Goal: Task Accomplishment & Management: Use online tool/utility

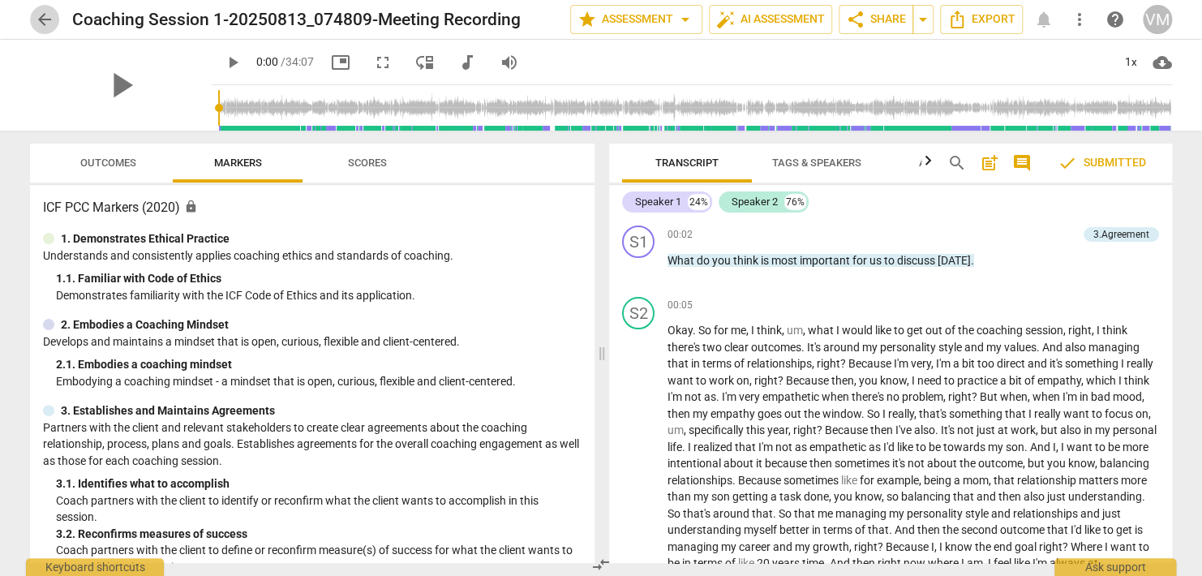
click at [41, 21] on span "arrow_back" at bounding box center [44, 19] width 19 height 19
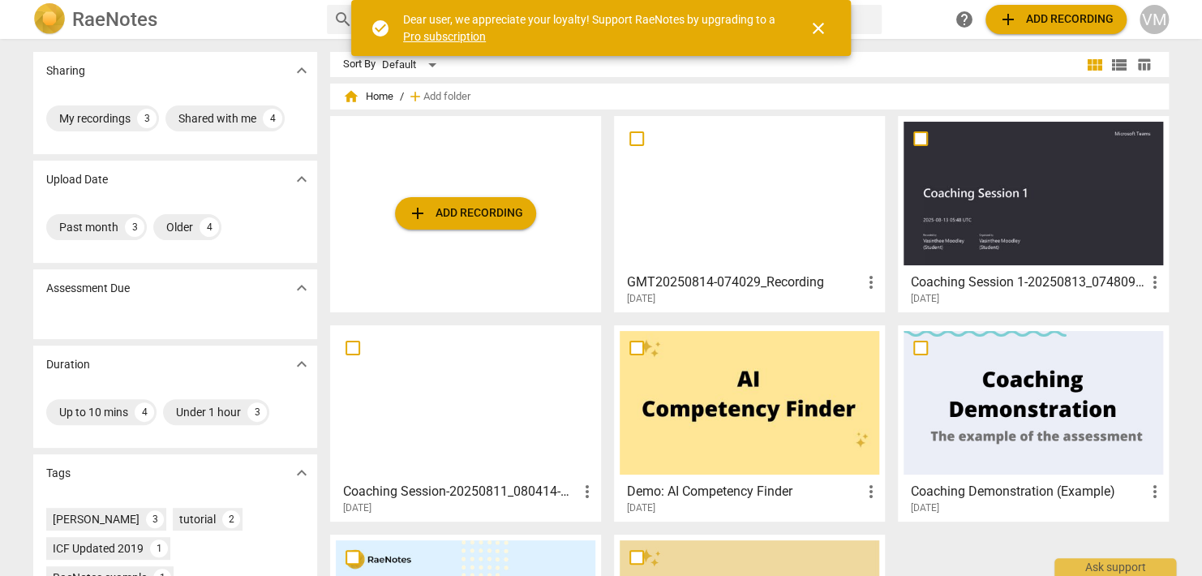
click at [815, 22] on span "close" at bounding box center [817, 28] width 19 height 19
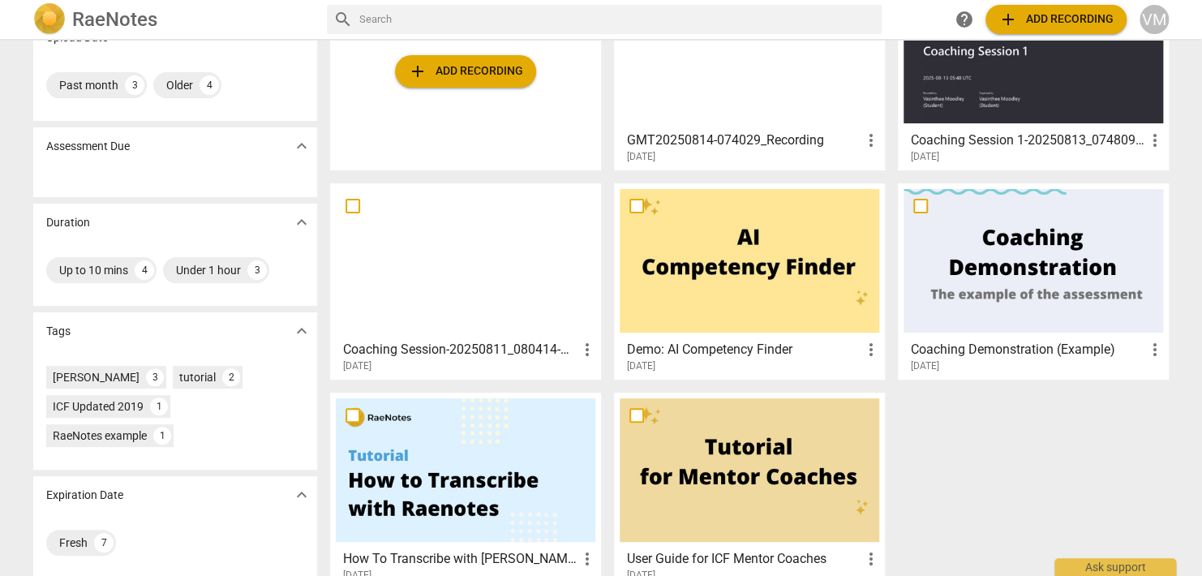
scroll to position [167, 0]
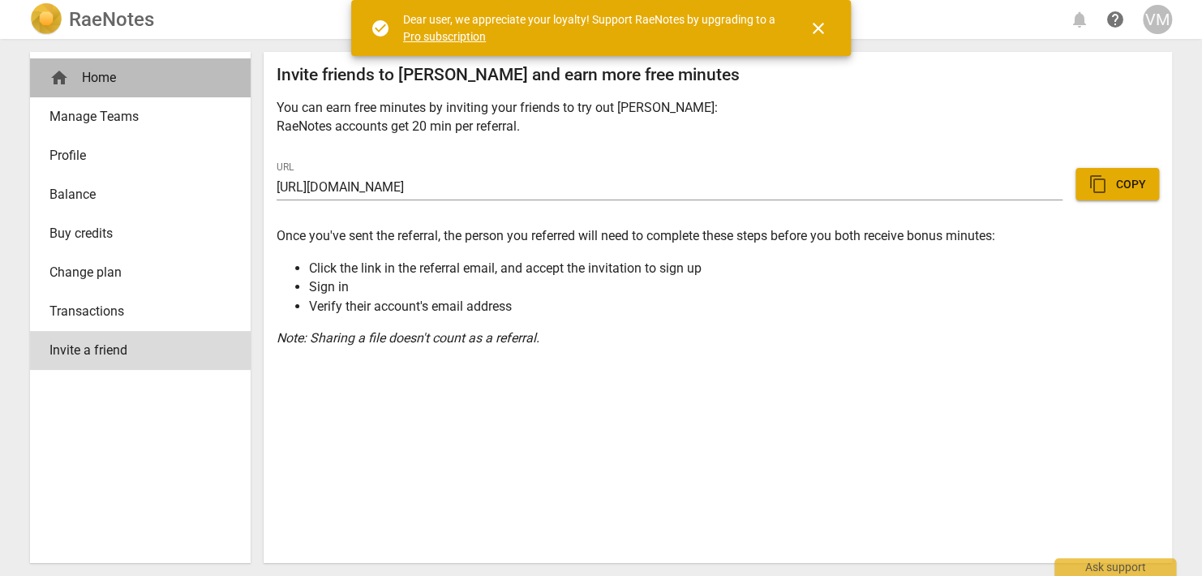
click at [79, 63] on div "home Home" at bounding box center [140, 77] width 221 height 39
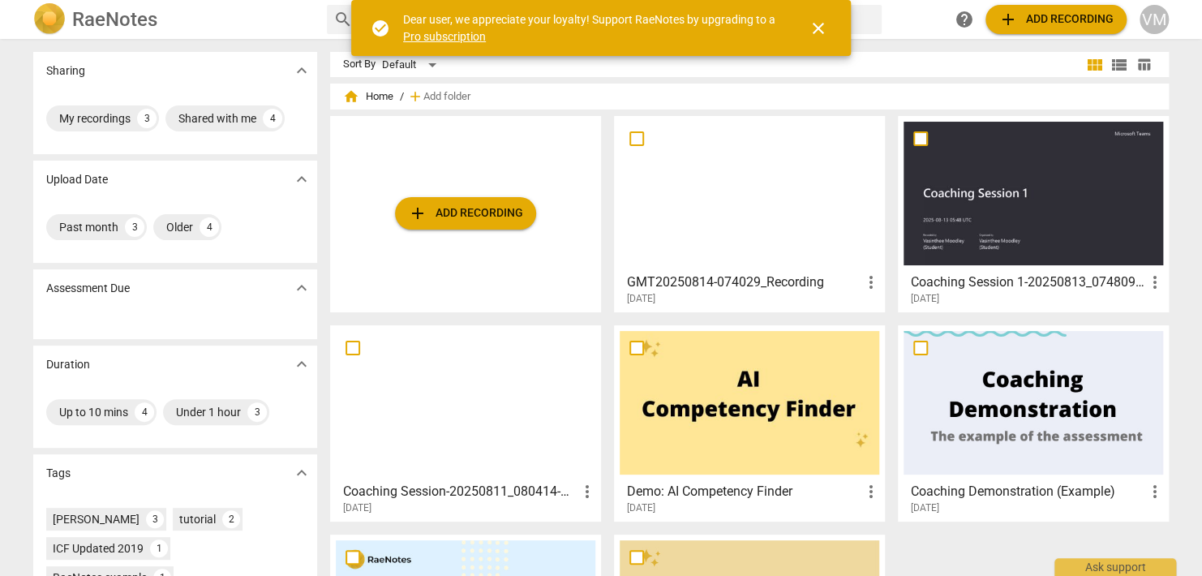
click at [990, 209] on div at bounding box center [1032, 194] width 259 height 144
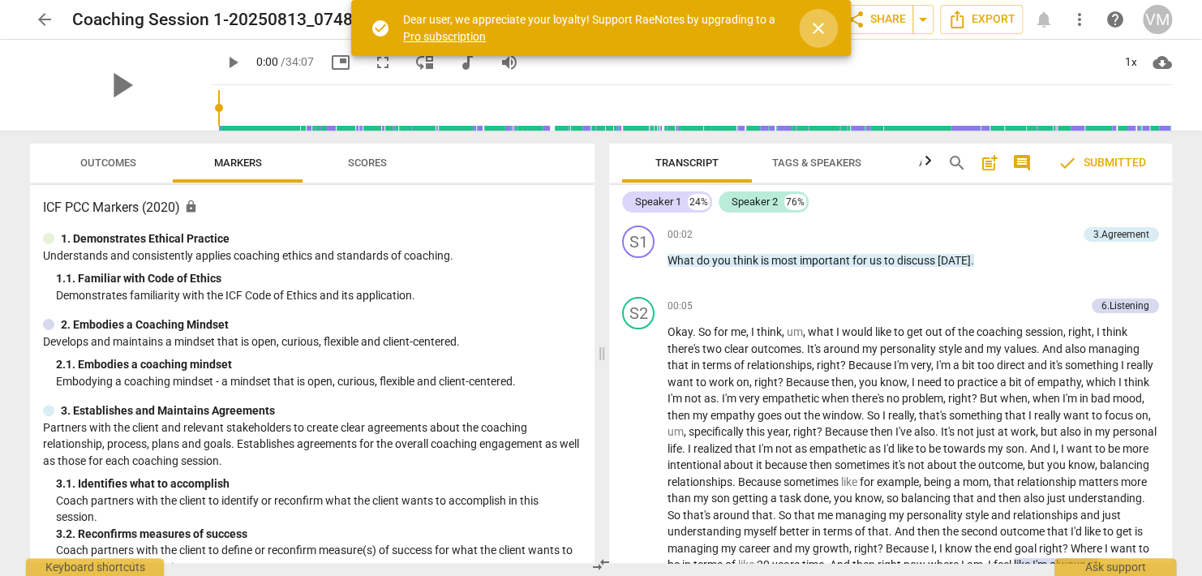
click at [813, 24] on span "close" at bounding box center [817, 28] width 19 height 19
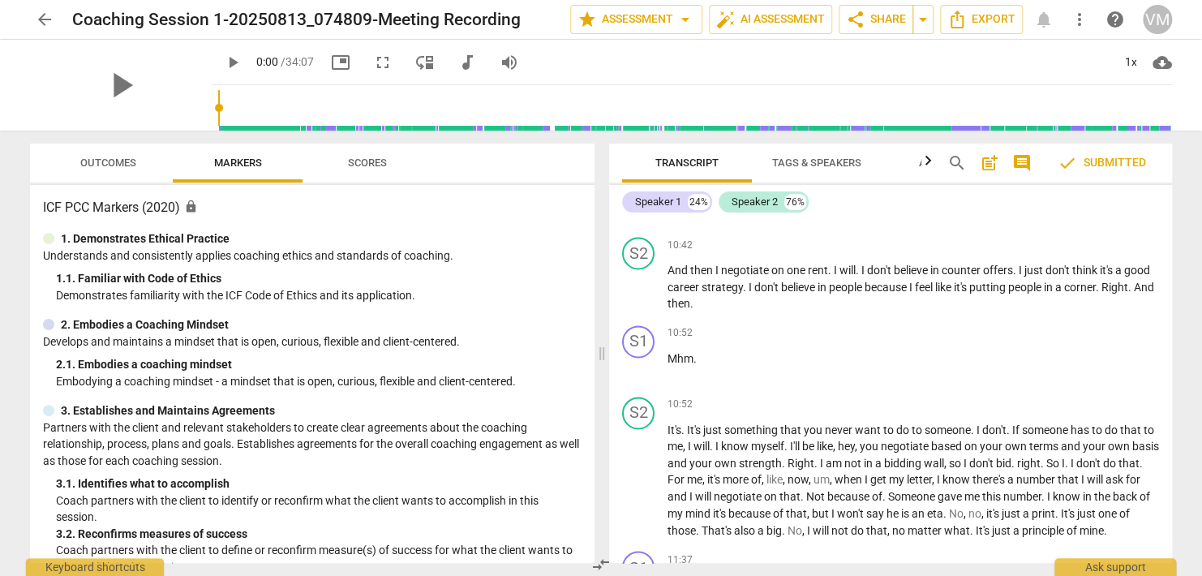
scroll to position [4541, 0]
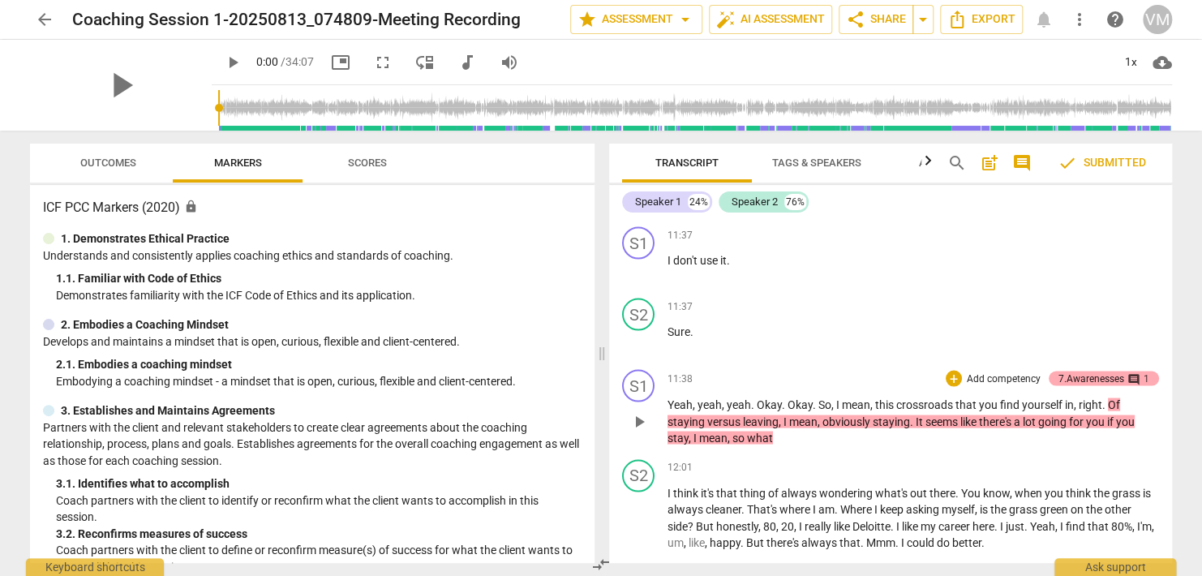
click at [1127, 385] on span "comment" at bounding box center [1133, 378] width 13 height 13
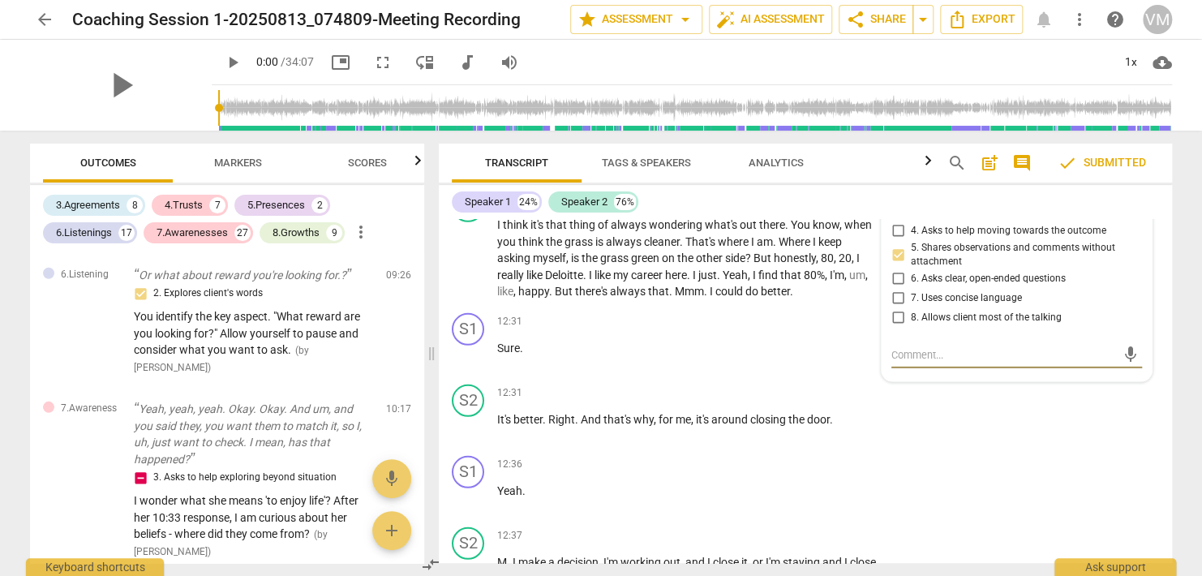
scroll to position [5254, 0]
click at [1032, 475] on div "S1 play_arrow pause 12:36 + Add competency keyboard_arrow_right Yeah ." at bounding box center [805, 484] width 733 height 71
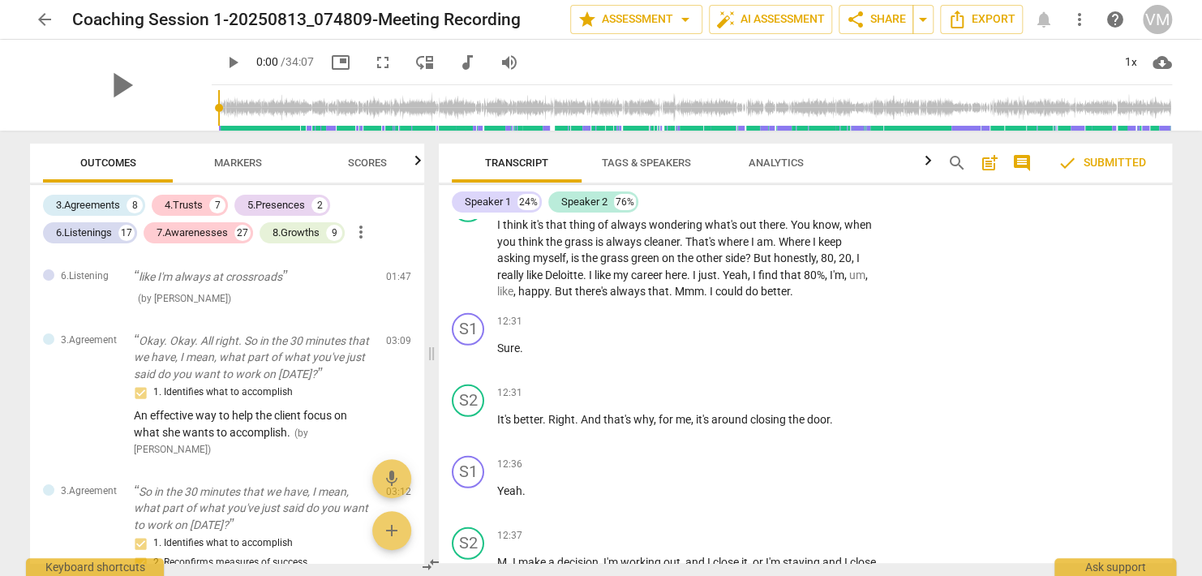
scroll to position [0, 0]
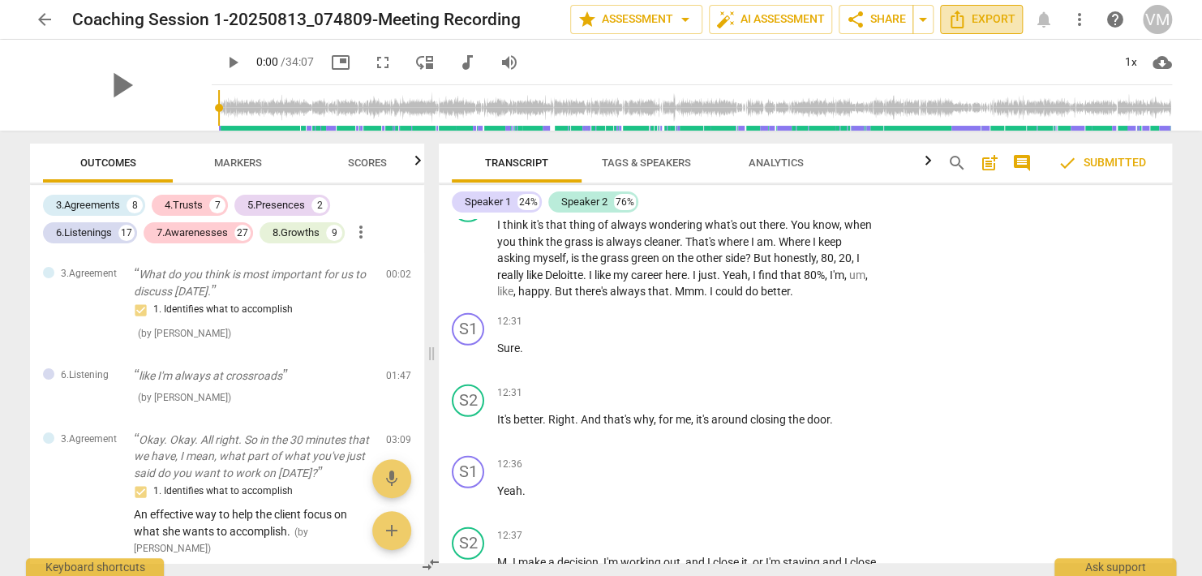
click at [979, 15] on span "Export" at bounding box center [981, 19] width 68 height 19
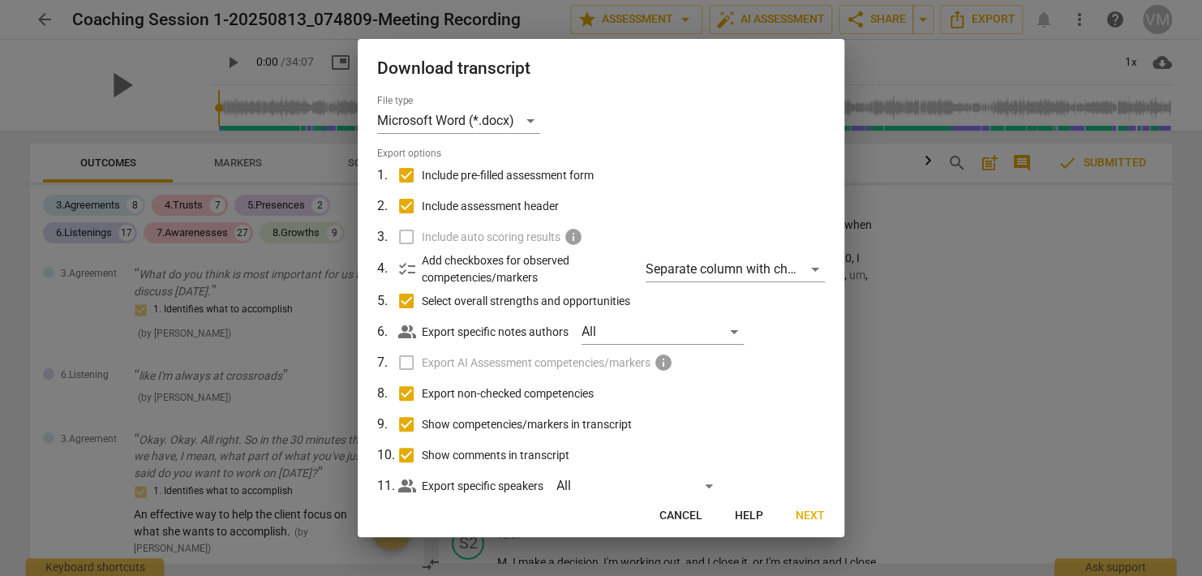
click at [689, 508] on span "Cancel" at bounding box center [680, 516] width 43 height 16
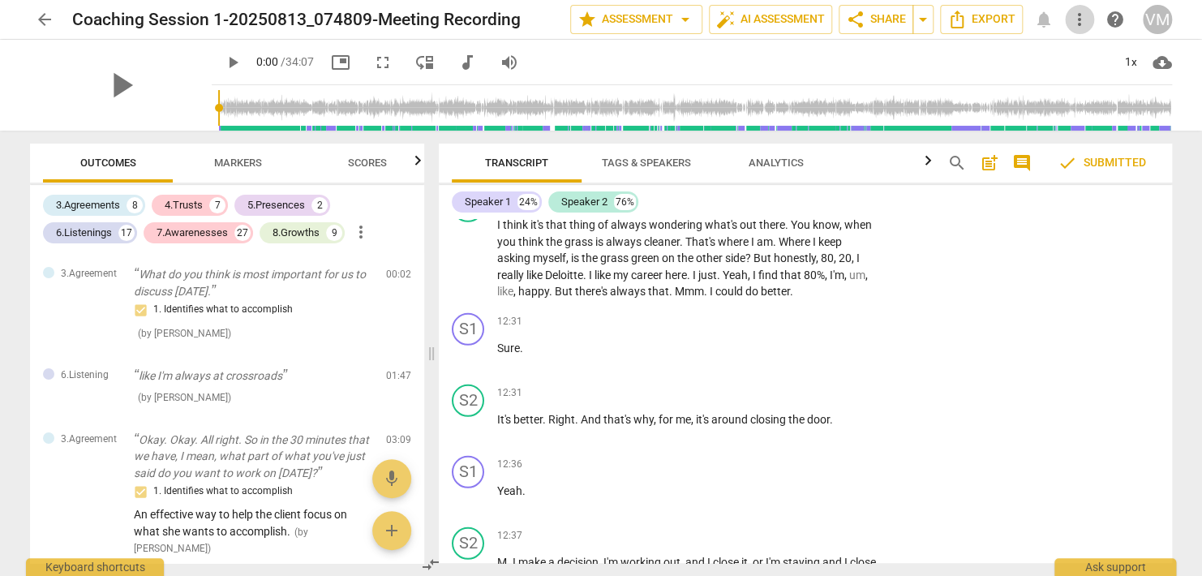
click at [1083, 28] on span "more_vert" at bounding box center [1079, 19] width 19 height 19
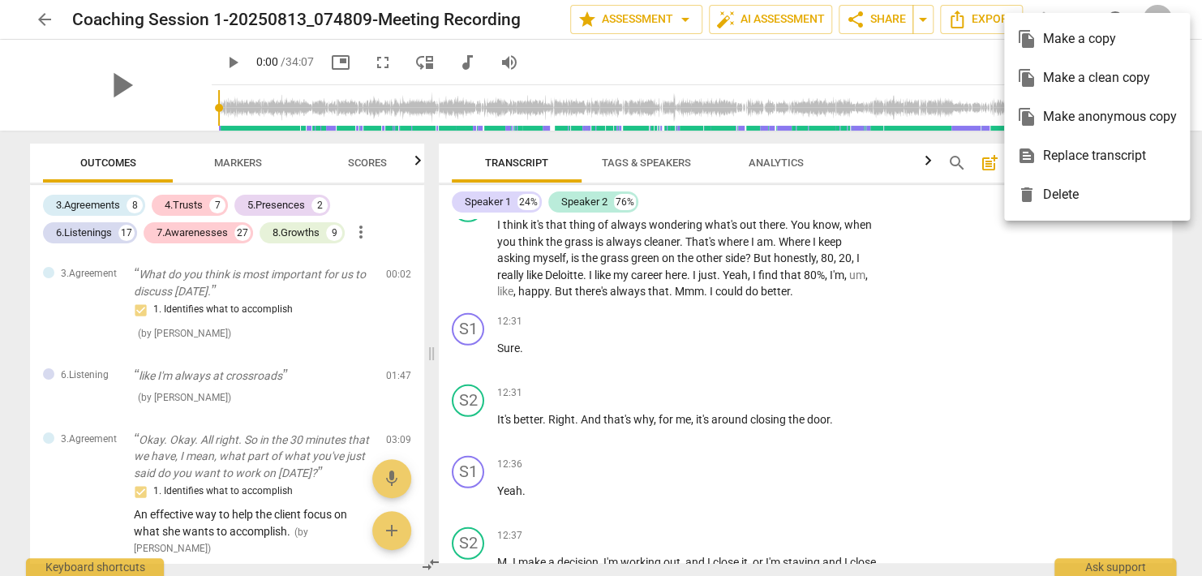
click at [199, 397] on div at bounding box center [601, 288] width 1202 height 576
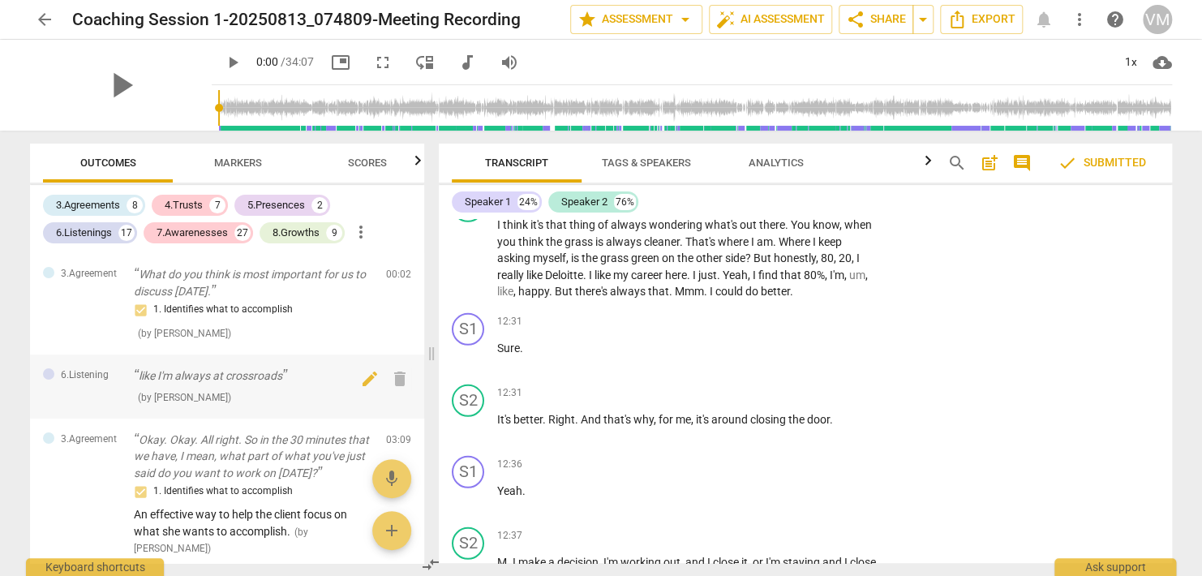
click at [186, 378] on p "like I'm always at crossroads" at bounding box center [253, 375] width 239 height 17
